Goal: Book appointment/travel/reservation

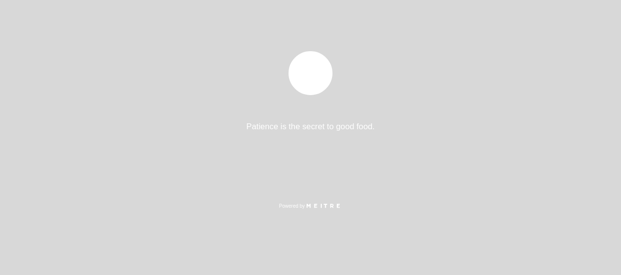
select select "es"
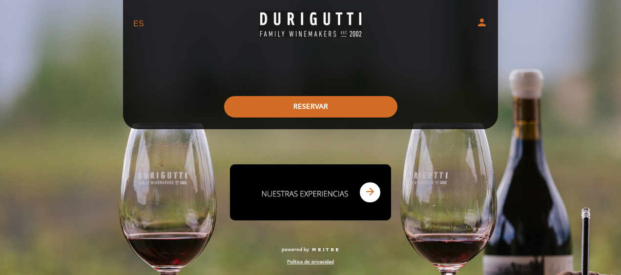
click at [312, 109] on button "RESERVAR" at bounding box center [310, 106] width 173 height 21
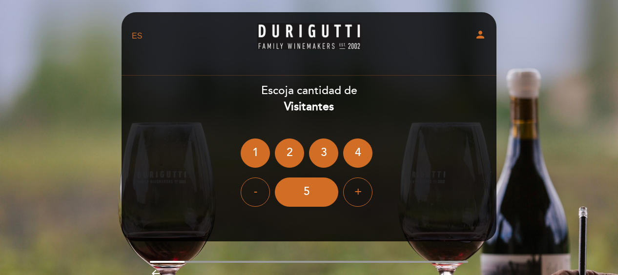
click at [368, 153] on div "4" at bounding box center [357, 153] width 29 height 29
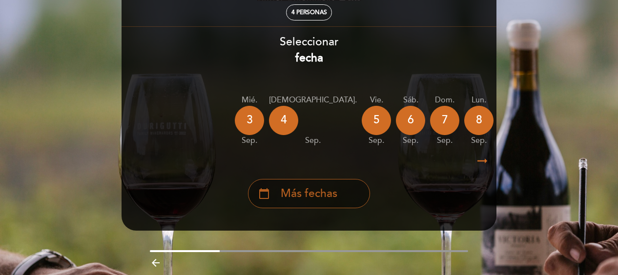
click at [340, 202] on div "calendar_today Más fechas" at bounding box center [309, 193] width 122 height 29
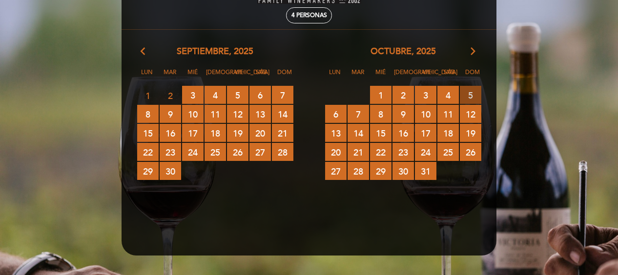
click at [472, 93] on span "5 RESERVAS DISPONIBLES" at bounding box center [470, 95] width 21 height 18
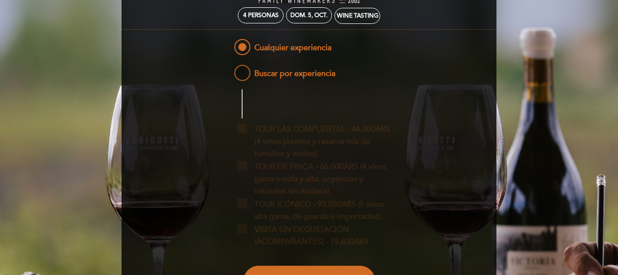
click at [324, 73] on span "Buscar por experiencia" at bounding box center [283, 69] width 103 height 12
click at [229, 69] on input "Buscar por experiencia" at bounding box center [226, 66] width 6 height 6
radio input "false"
radio input "true"
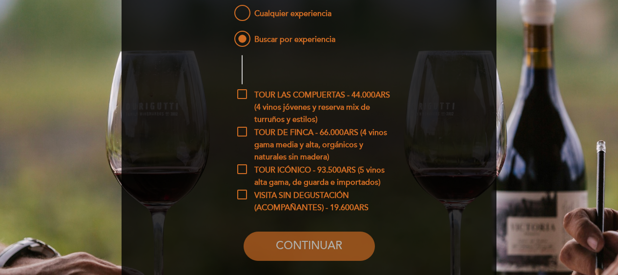
scroll to position [95, 0]
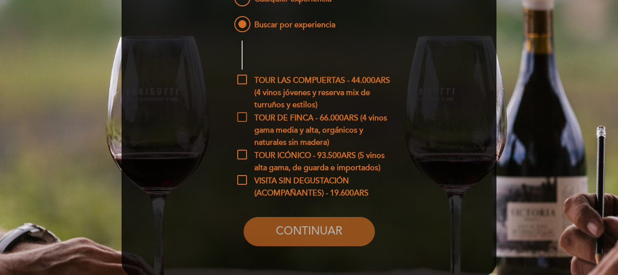
click at [244, 114] on span "TOUR DE FINCA - 66.000ARS (4 vinos gama media y alta, orgánicos y naturales sin…" at bounding box center [316, 118] width 159 height 12
click at [244, 114] on input "TOUR DE FINCA - 66.000ARS (4 vinos gama media y alta, orgánicos y naturales sin…" at bounding box center [240, 115] width 6 height 6
checkbox input "true"
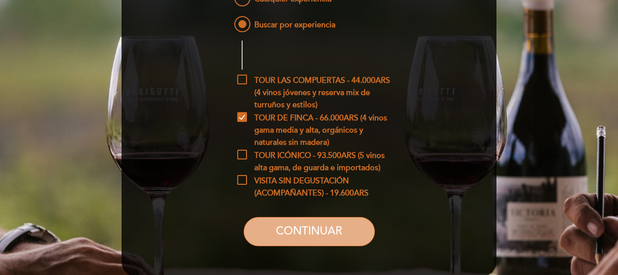
drag, startPoint x: 348, startPoint y: 231, endPoint x: 396, endPoint y: 206, distance: 55.0
click at [348, 231] on button "CONTINUAR" at bounding box center [309, 231] width 131 height 29
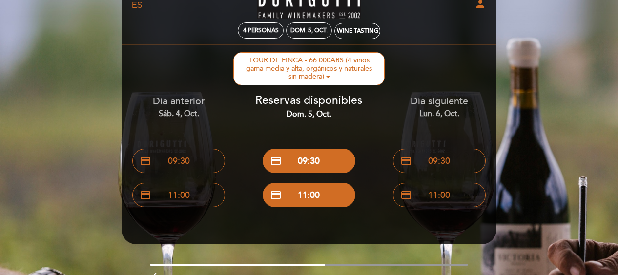
scroll to position [0, 0]
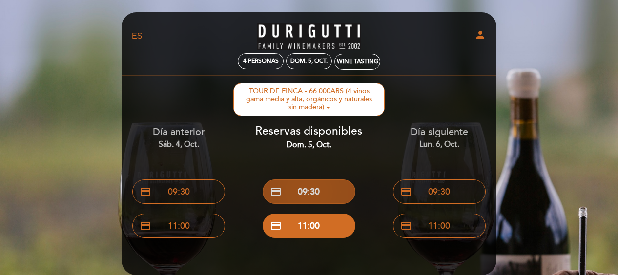
click at [321, 191] on button "credit_card 09:30" at bounding box center [309, 192] width 93 height 24
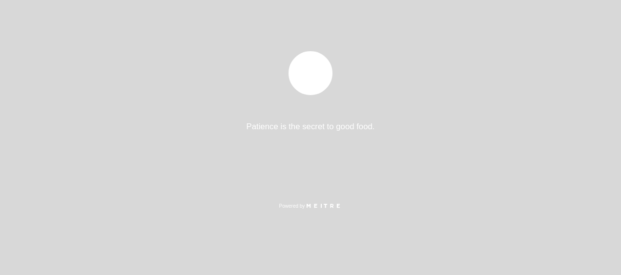
select select "es"
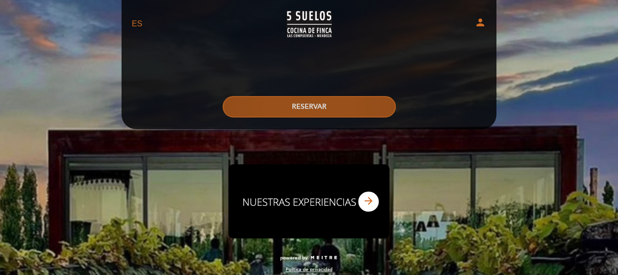
click at [331, 107] on button "RESERVAR" at bounding box center [309, 106] width 173 height 21
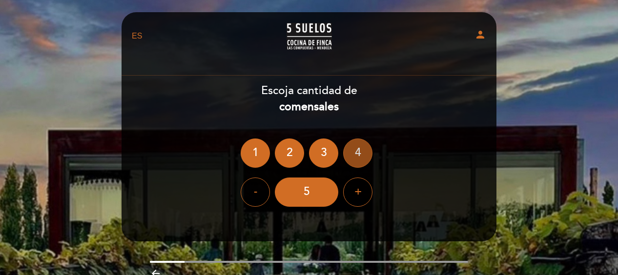
click at [364, 151] on div "4" at bounding box center [357, 153] width 29 height 29
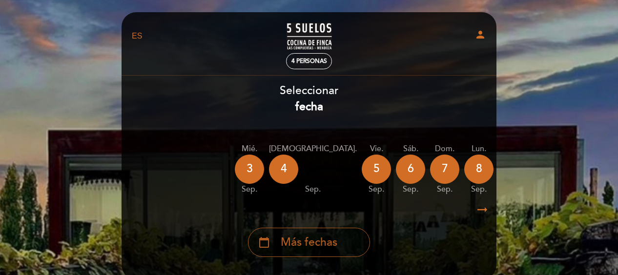
click at [309, 245] on span "Más fechas" at bounding box center [309, 243] width 57 height 16
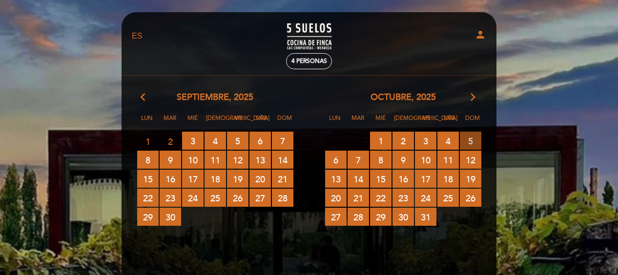
click at [475, 136] on span "5 RESERVAS DISPONIBLES" at bounding box center [470, 141] width 21 height 18
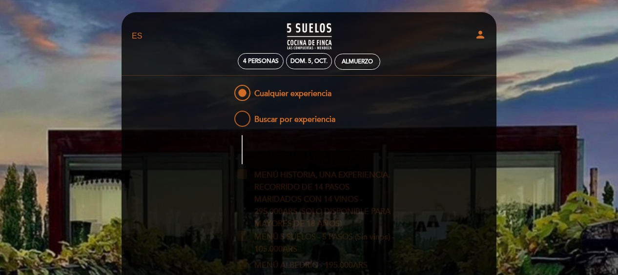
click at [308, 121] on span "Buscar por experiencia" at bounding box center [283, 115] width 103 height 12
click at [229, 115] on input "Buscar por experiencia" at bounding box center [226, 112] width 6 height 6
radio input "false"
radio input "true"
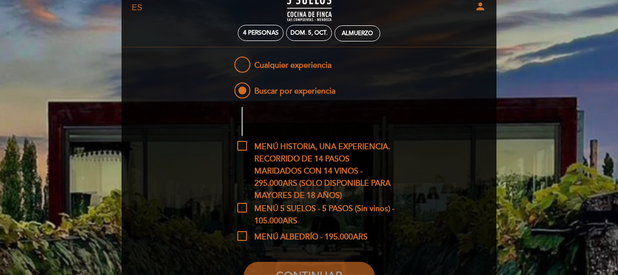
scroll to position [49, 0]
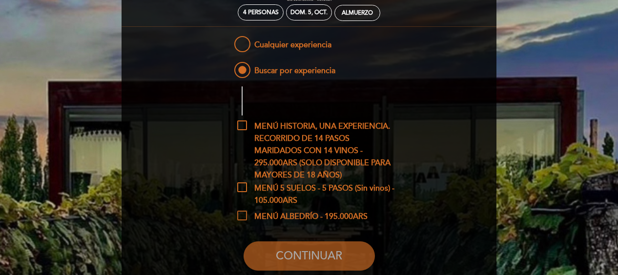
click at [347, 217] on span "MENÚ ALBEDRÍO - 195.000ARS" at bounding box center [302, 217] width 130 height 12
click at [244, 217] on input "MENÚ ALBEDRÍO - 195.000ARS" at bounding box center [240, 214] width 6 height 6
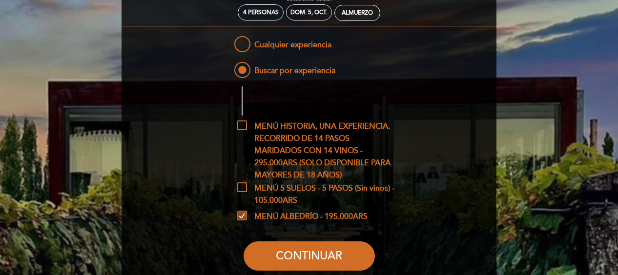
click at [352, 213] on span "MENÚ ALBEDRÍO - 195.000ARS" at bounding box center [302, 217] width 130 height 12
click at [244, 213] on input "MENÚ ALBEDRÍO - 195.000ARS" at bounding box center [240, 214] width 6 height 6
checkbox input "false"
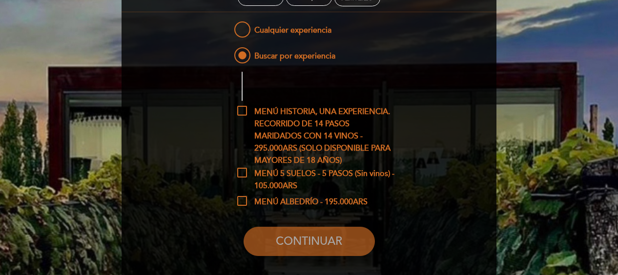
scroll to position [0, 0]
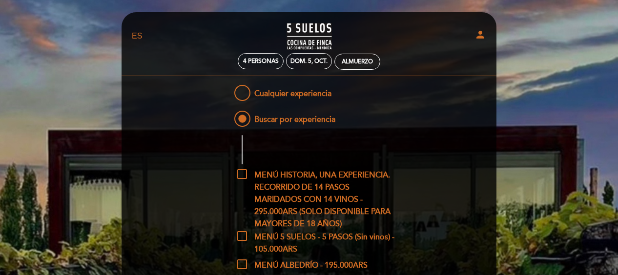
click at [86, 51] on div "EN ES PT 5 SUELOS – COCINA DE FINCA person 4 personas dom. 5, oct. [GEOGRAPHIC_…" at bounding box center [309, 215] width 618 height 430
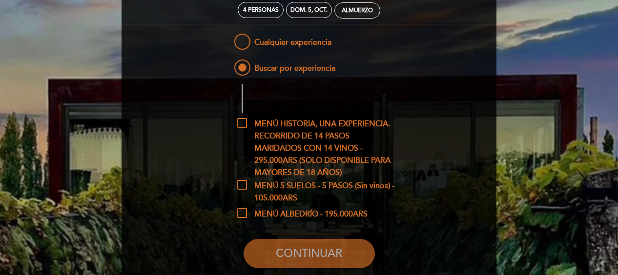
scroll to position [98, 0]
